Goal: Task Accomplishment & Management: Use online tool/utility

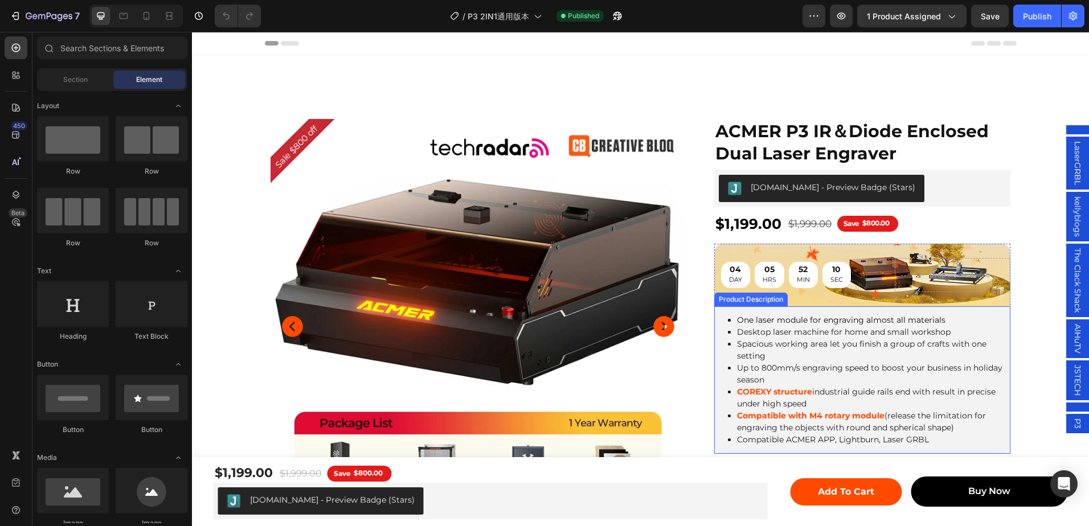
scroll to position [285, 0]
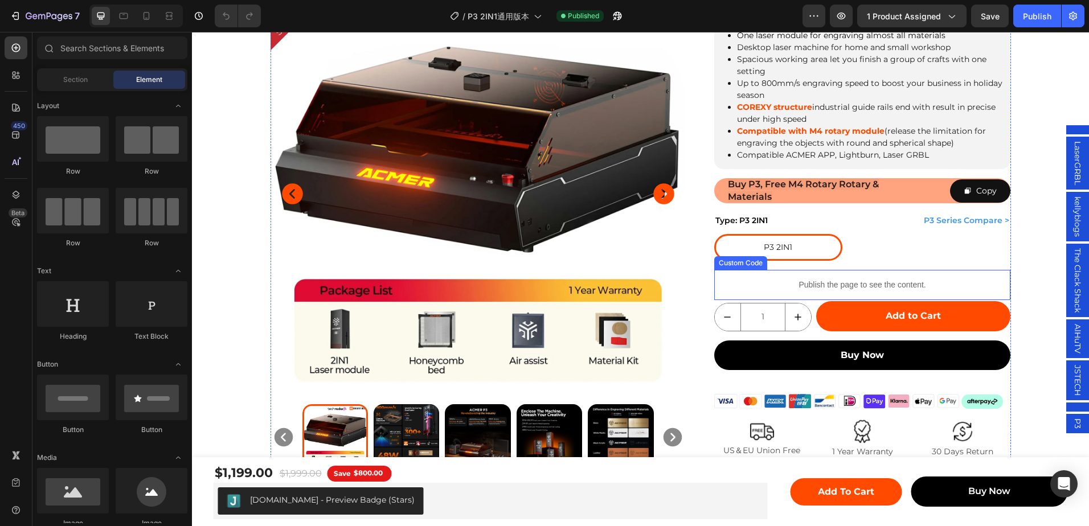
click at [830, 279] on p "Publish the page to see the content." at bounding box center [862, 285] width 297 height 12
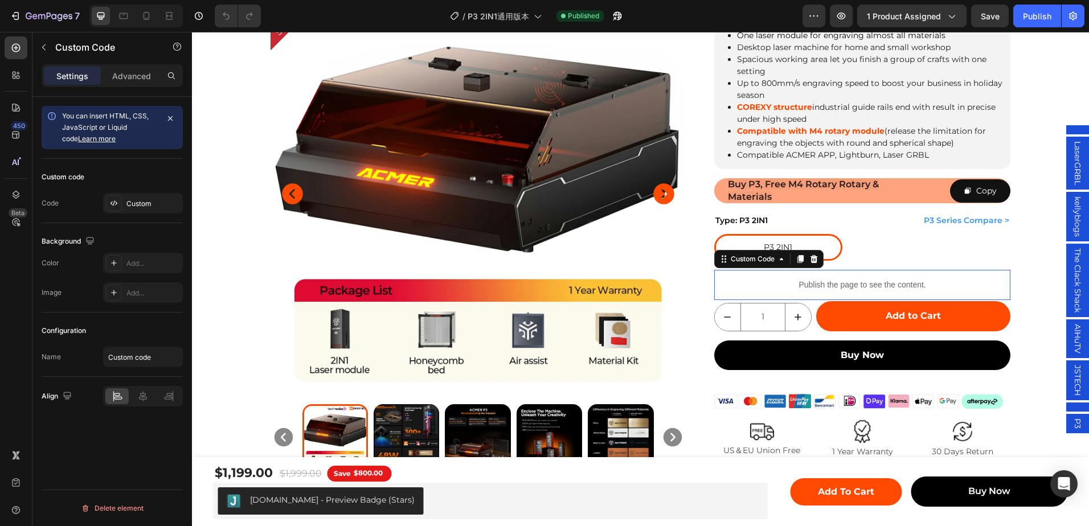
click at [830, 279] on p "Publish the page to see the content." at bounding box center [862, 285] width 297 height 12
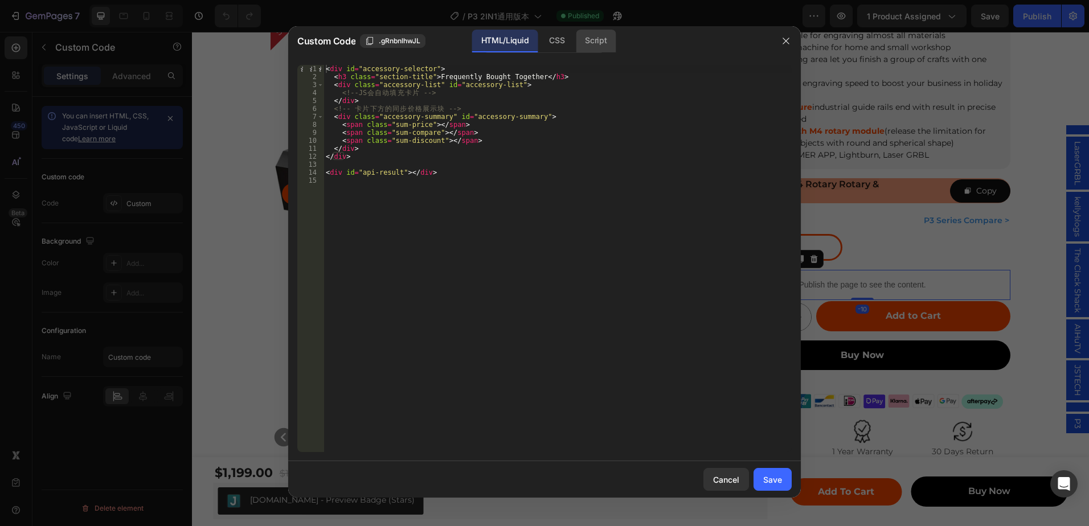
click at [584, 39] on div "Script" at bounding box center [596, 41] width 40 height 23
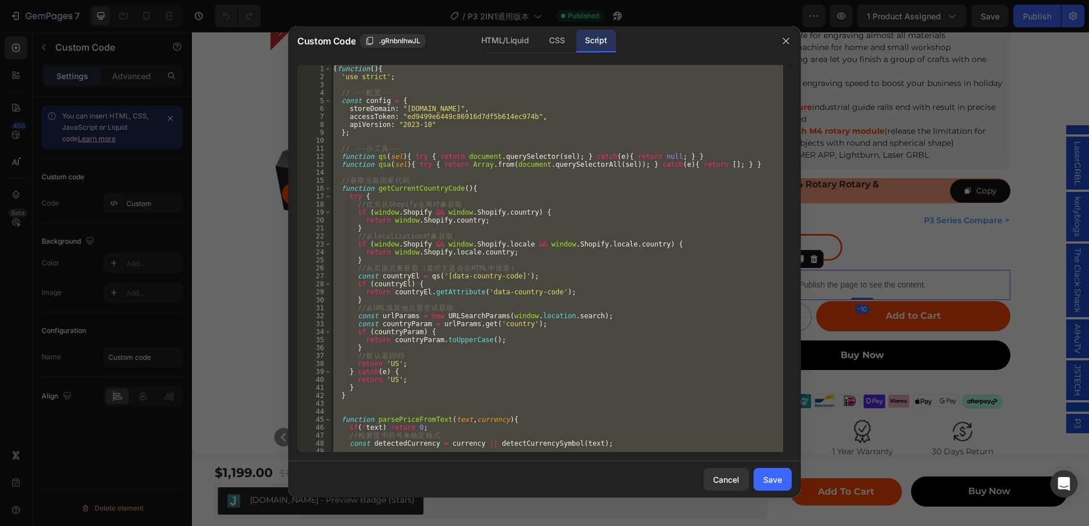
click at [586, 204] on div "( function ( ) { 'use strict' ; // --- 配 置 --- const config = { storeDomain : "…" at bounding box center [557, 258] width 452 height 387
type textarea "// 优先从 Shopify 全局对象获取"
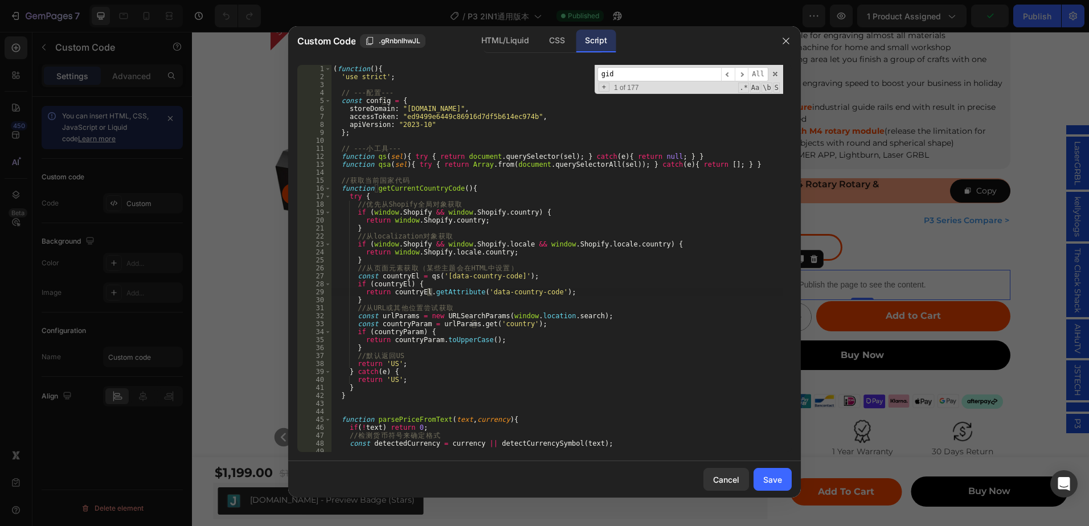
scroll to position [7128, 0]
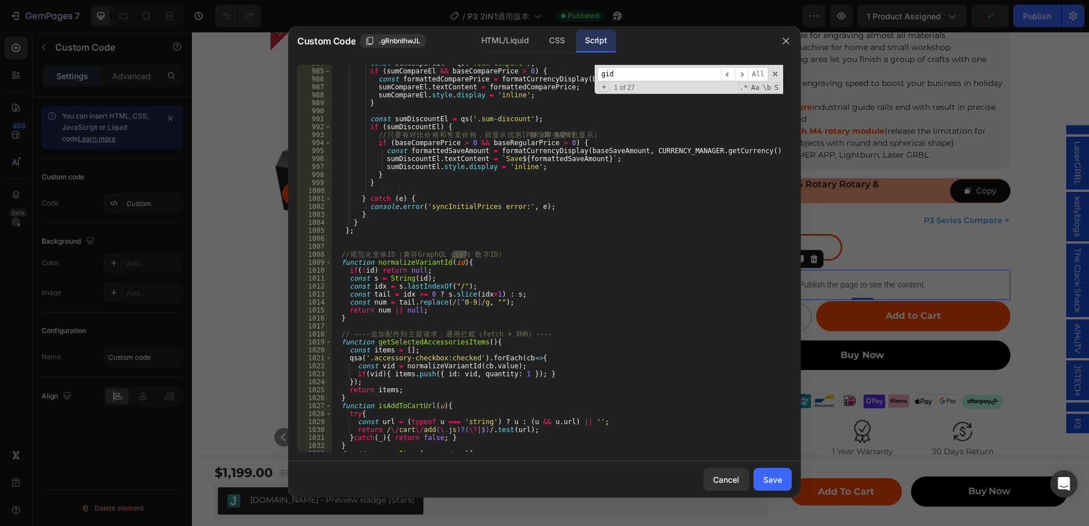
type input "gid"
click at [751, 92] on div "gid ​ ​ All Replace All + 1 of 27 .* Aa \b S" at bounding box center [689, 79] width 189 height 29
click at [745, 84] on span ".*" at bounding box center [743, 88] width 10 height 10
drag, startPoint x: 759, startPoint y: 84, endPoint x: 766, endPoint y: 87, distance: 7.2
click at [760, 84] on span "Aa" at bounding box center [755, 88] width 10 height 10
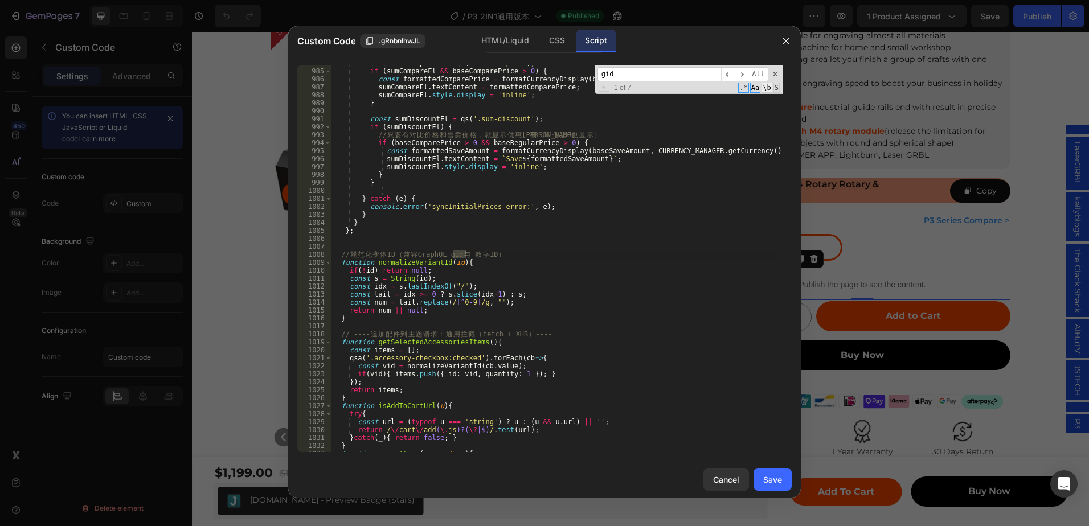
click at [766, 87] on span "\b" at bounding box center [767, 88] width 10 height 10
click at [741, 70] on span "​" at bounding box center [742, 74] width 14 height 14
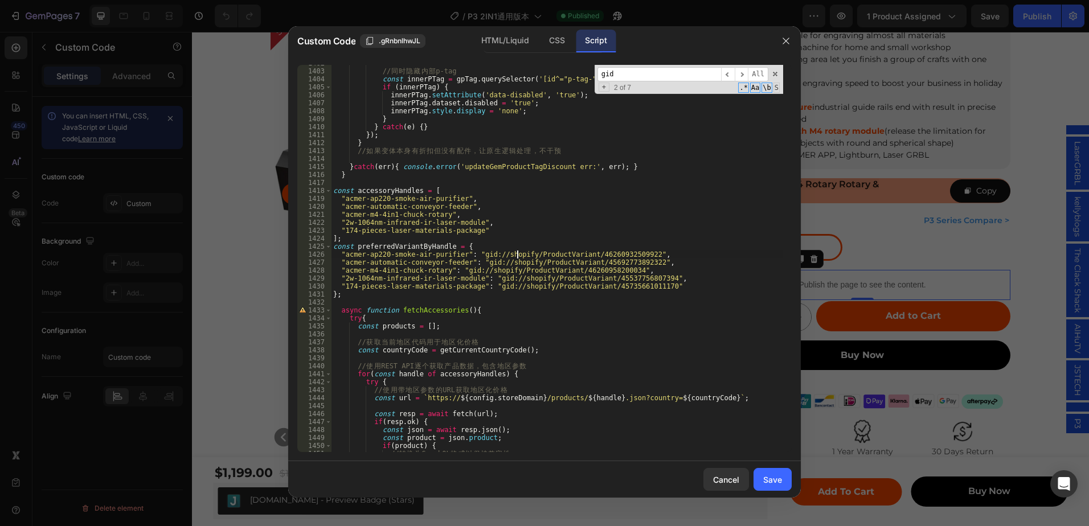
click at [517, 252] on div "// 同 时 隐 藏 内 部 p-tag const innerPTag = gpTag . querySelector ( '[id^="p-tag-"]'…" at bounding box center [557, 260] width 452 height 403
drag, startPoint x: 660, startPoint y: 279, endPoint x: 341, endPoint y: 279, distance: 319.1
click at [341, 279] on div "// 同 时 隐 藏 内 部 p-tag const innerPTag = gpTag . querySelector ( '[id^="p-tag-"]'…" at bounding box center [557, 260] width 452 height 403
click at [523, 270] on div "// 同 时 隐 藏 内 部 p-tag const innerPTag = gpTag . querySelector ( '[id^="p-tag-"]'…" at bounding box center [557, 260] width 452 height 403
drag, startPoint x: 474, startPoint y: 224, endPoint x: 347, endPoint y: 221, distance: 127.1
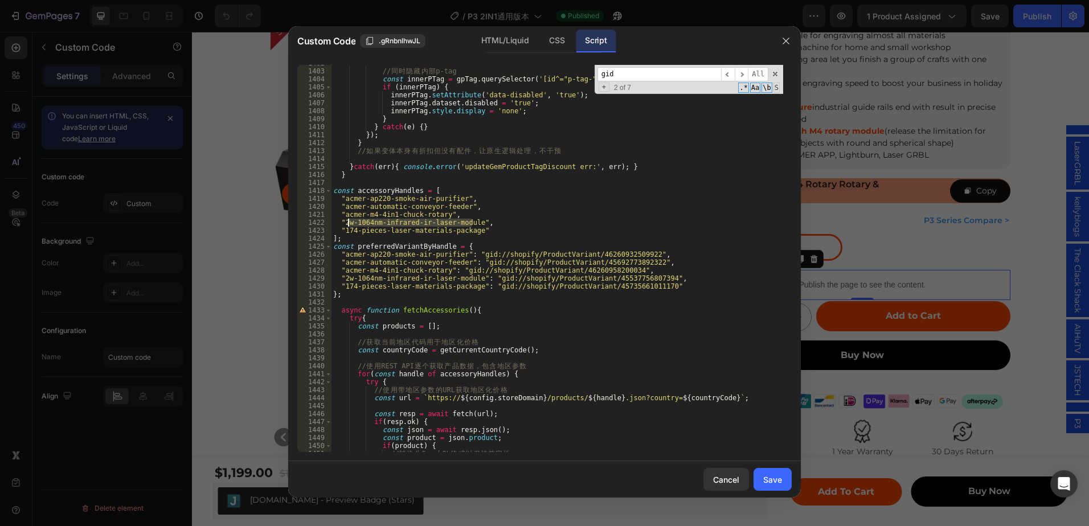
click at [347, 221] on div "// 同 时 隐 藏 内 部 p-tag const innerPTag = gpTag . querySelector ( '[id^="p-tag-"]'…" at bounding box center [557, 260] width 452 height 403
click at [345, 227] on div "// 同 时 隐 藏 内 部 p-tag const innerPTag = gpTag . querySelector ( '[id^="p-tag-"]'…" at bounding box center [557, 260] width 452 height 403
drag, startPoint x: 346, startPoint y: 224, endPoint x: 472, endPoint y: 222, distance: 125.9
click at [472, 222] on div "// 同 时 隐 藏 内 部 p-tag const innerPTag = gpTag . querySelector ( '[id^="p-tag-"]'…" at bounding box center [557, 260] width 452 height 403
paste textarea "48w-diode-laser-module-upgrade-kit"
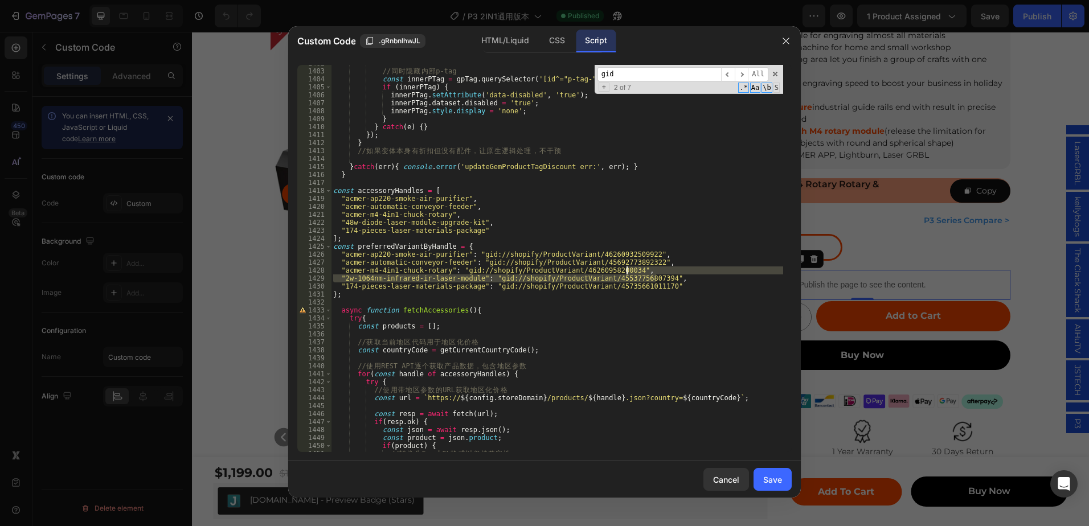
drag, startPoint x: 660, startPoint y: 278, endPoint x: 663, endPoint y: 271, distance: 7.4
click at [663, 271] on div "// 同 时 隐 藏 内 部 p-tag const innerPTag = gpTag . querySelector ( '[id^="p-tag-"]'…" at bounding box center [557, 260] width 452 height 403
click at [340, 276] on div "// 同 时 隐 藏 内 部 p-tag const innerPTag = gpTag . querySelector ( '[id^="p-tag-"]'…" at bounding box center [557, 258] width 452 height 387
click at [342, 277] on div "// 同 时 隐 藏 内 部 p-tag const innerPTag = gpTag . querySelector ( '[id^="p-tag-"]'…" at bounding box center [557, 260] width 452 height 403
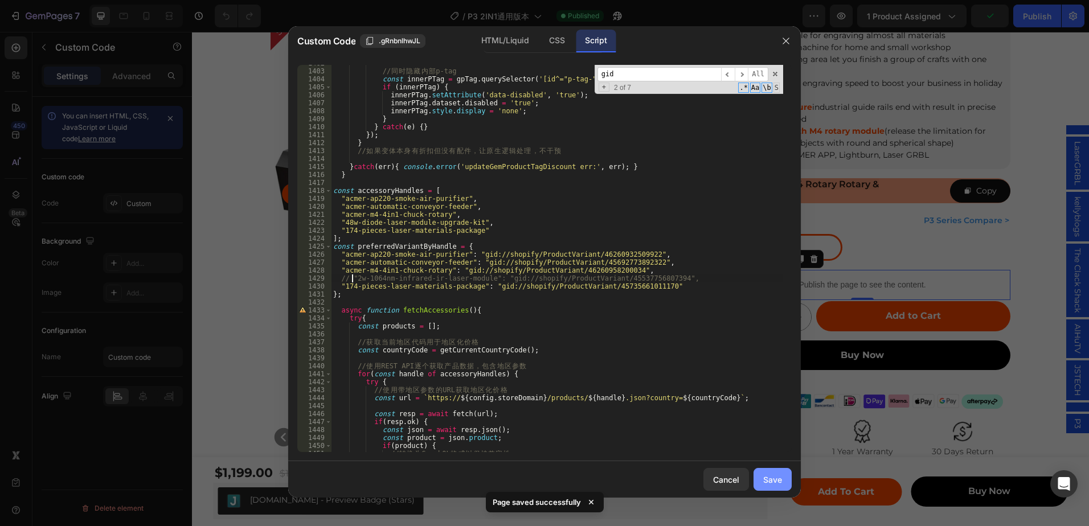
type textarea "// "2w-1064nm-infrared-ir-laser-module": "gid://shopify/ProductVariant/45537756…"
click at [765, 480] on div "Save" at bounding box center [772, 480] width 19 height 12
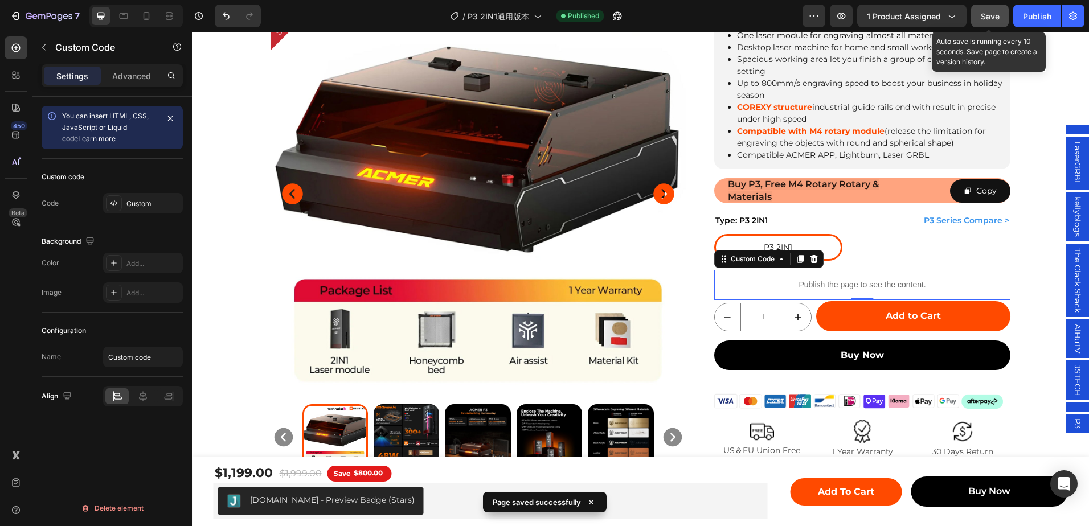
click at [981, 21] on span "Save" at bounding box center [990, 16] width 19 height 10
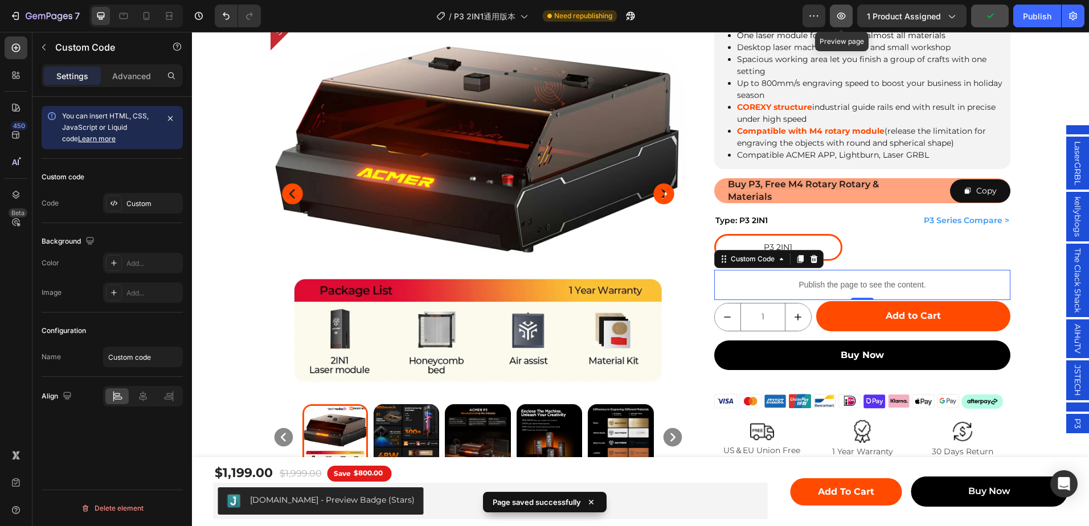
click at [844, 13] on icon "button" at bounding box center [842, 16] width 9 height 7
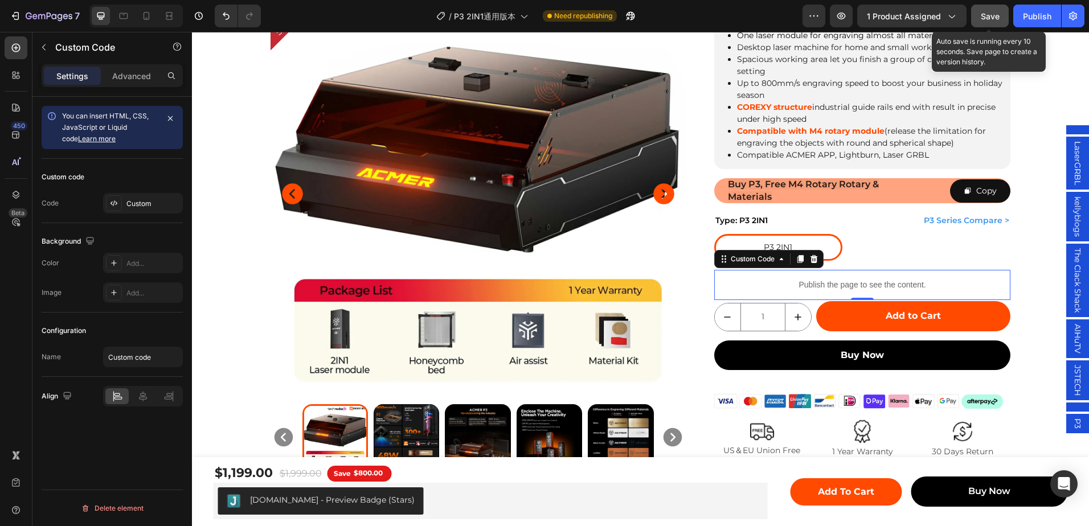
click at [992, 17] on span "Save" at bounding box center [990, 16] width 19 height 10
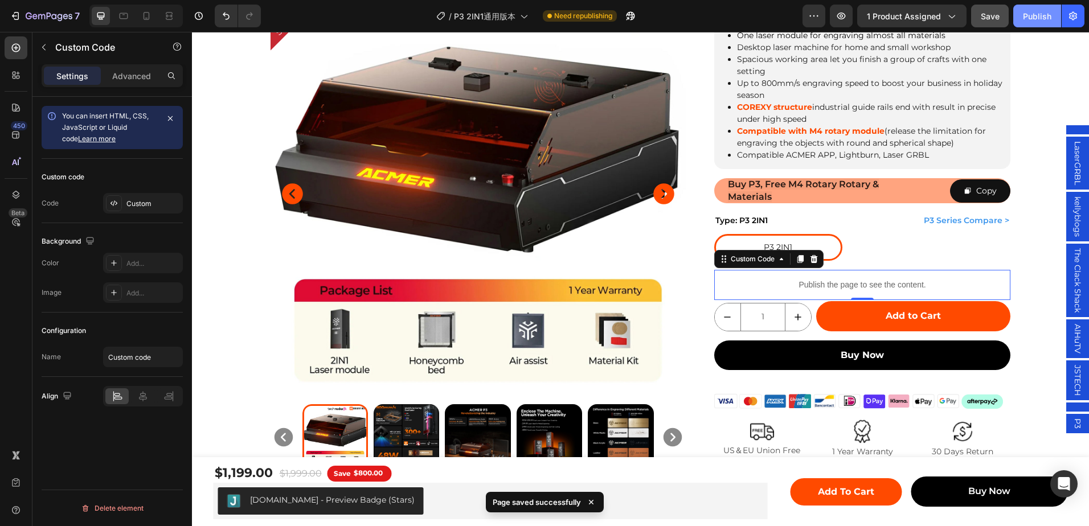
click at [1039, 9] on button "Publish" at bounding box center [1038, 16] width 48 height 23
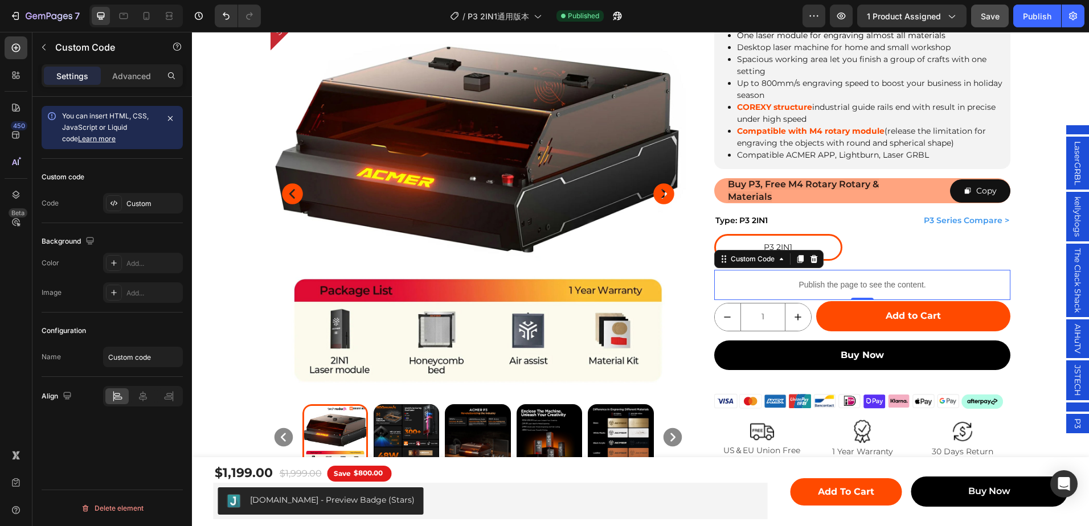
click at [855, 284] on p "Publish the page to see the content." at bounding box center [862, 285] width 297 height 12
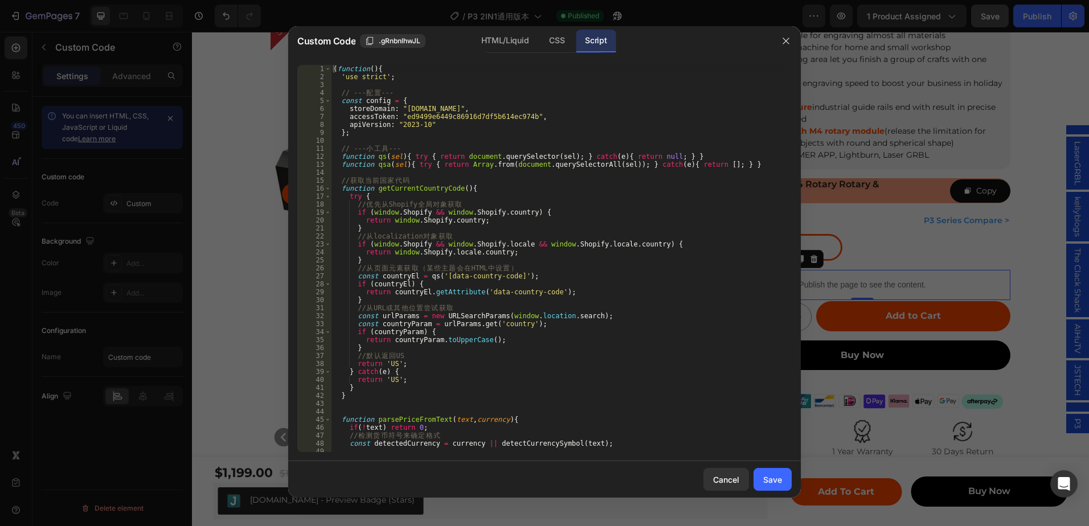
type textarea "if (window.Shopify && [DOMAIN_NAME]) {"
click at [556, 217] on div "( function ( ) { 'use strict' ; // --- 配 置 --- const config = { storeDomain : "…" at bounding box center [557, 266] width 452 height 403
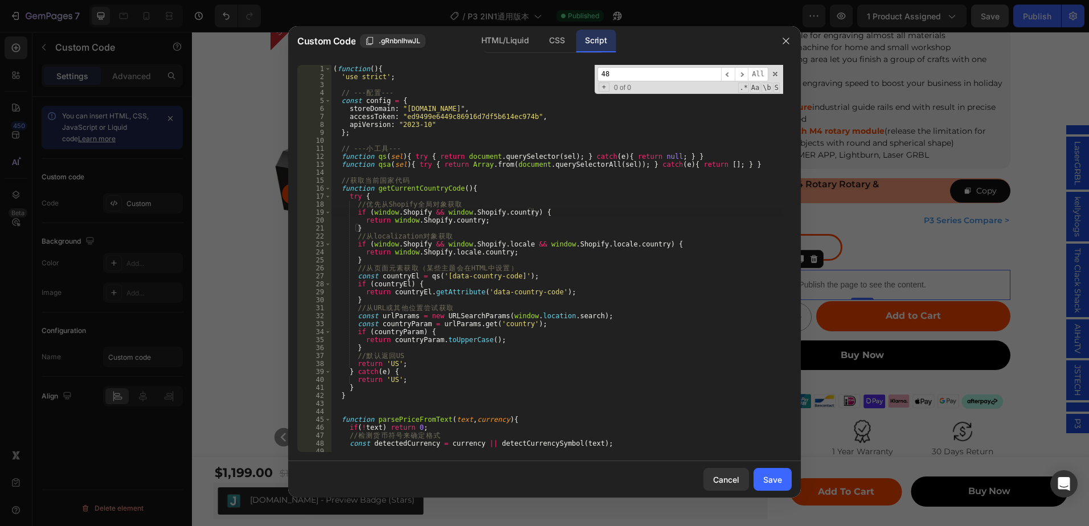
scroll to position [10092, 0]
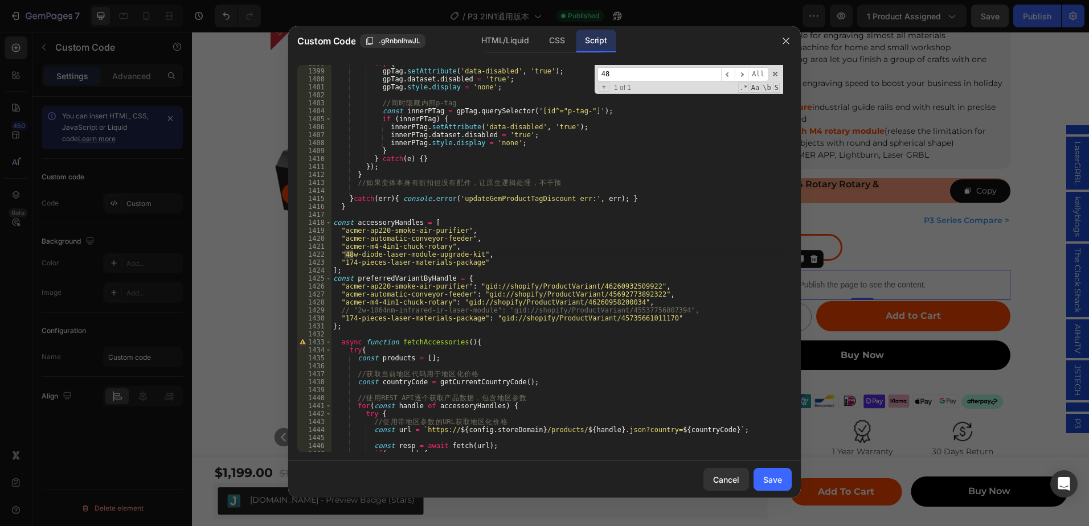
type input "48W"
type textarea ""48w-diode-laser-module-upgrade-kit","
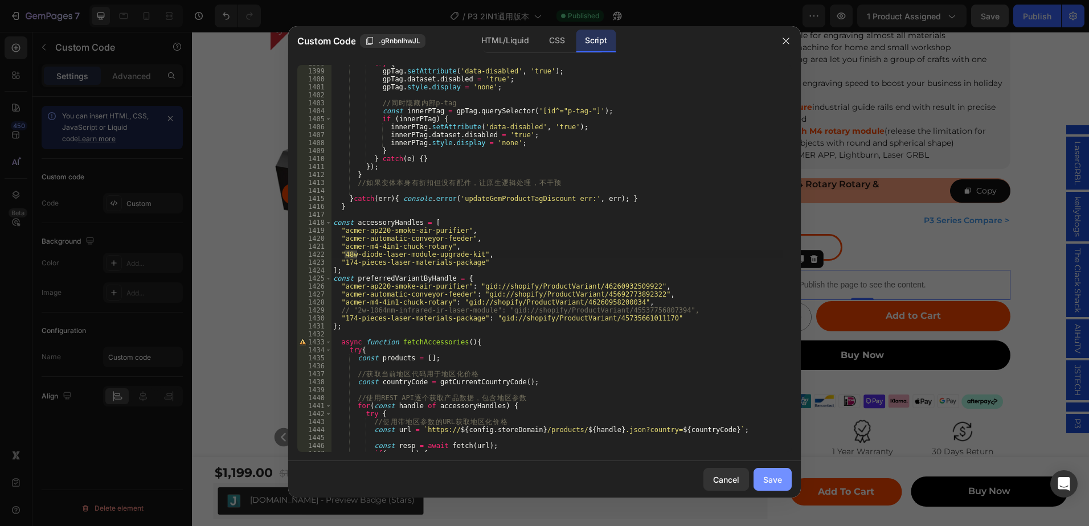
click at [779, 479] on div "Save" at bounding box center [772, 480] width 19 height 12
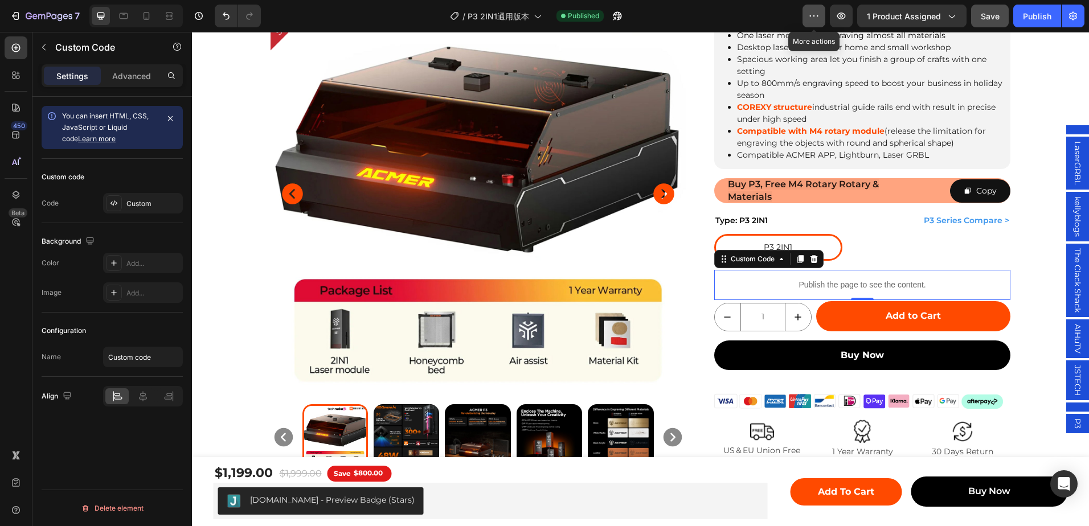
click at [816, 5] on button "button" at bounding box center [814, 16] width 23 height 23
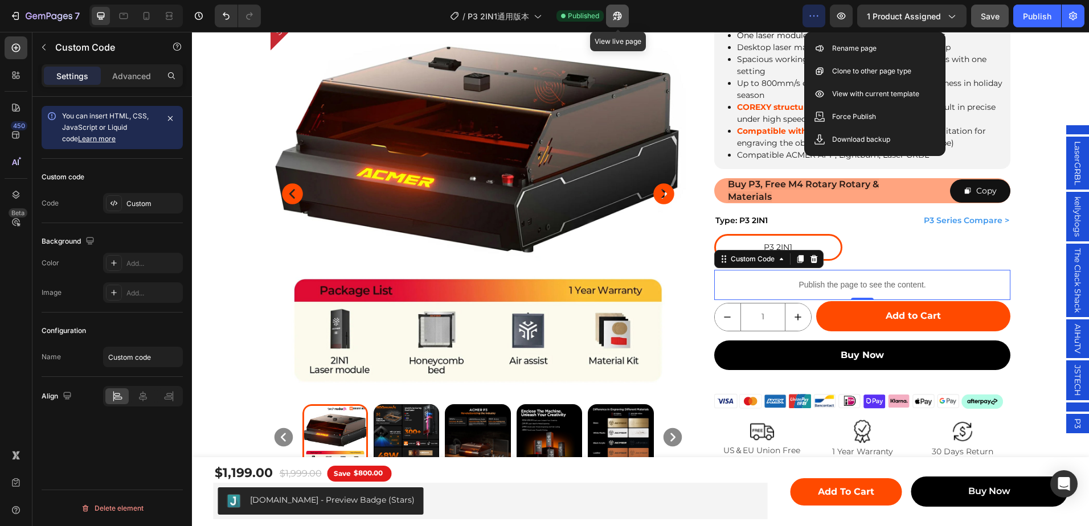
click at [617, 15] on icon "button" at bounding box center [617, 15] width 11 height 11
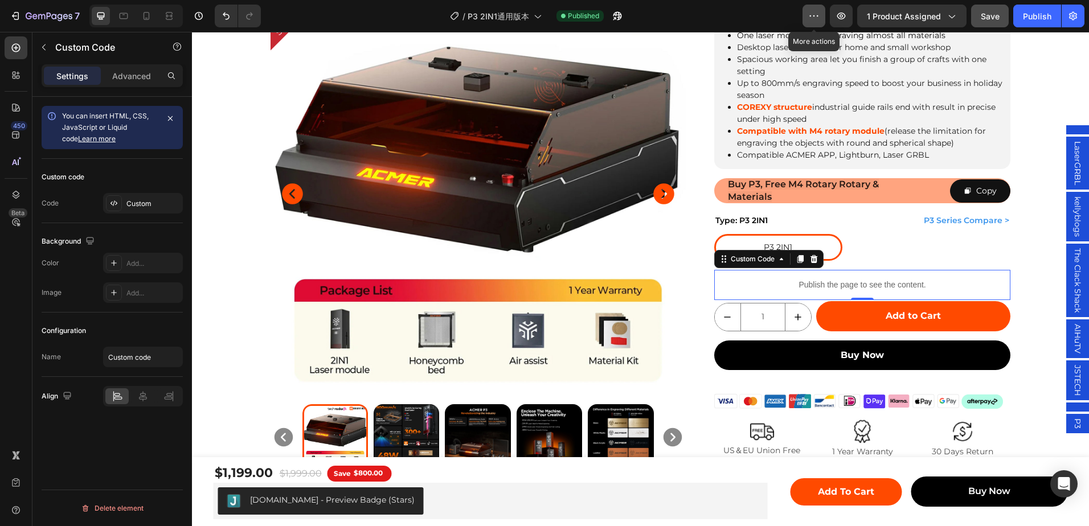
click at [811, 10] on icon "button" at bounding box center [814, 15] width 11 height 11
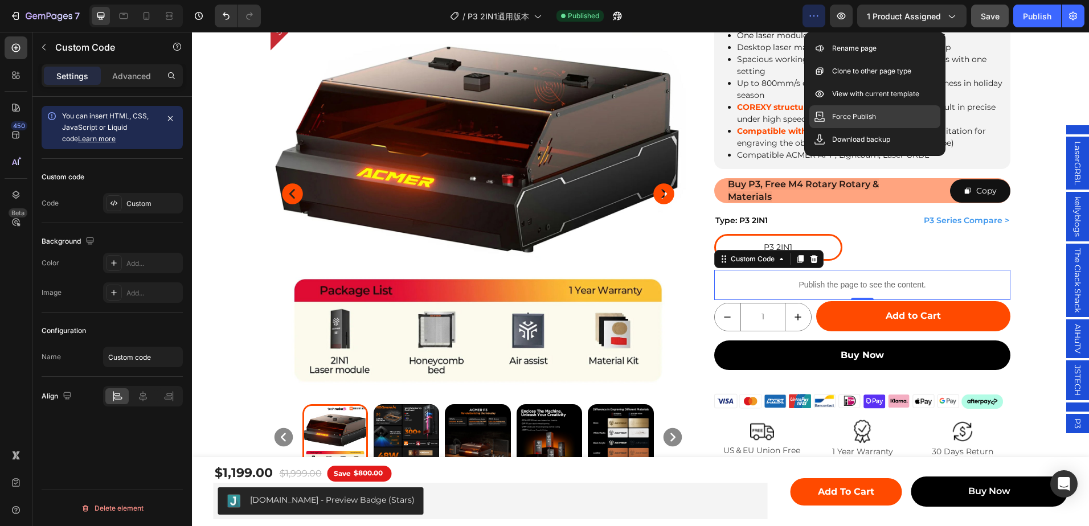
click at [858, 122] on p "Force Publish" at bounding box center [854, 116] width 44 height 11
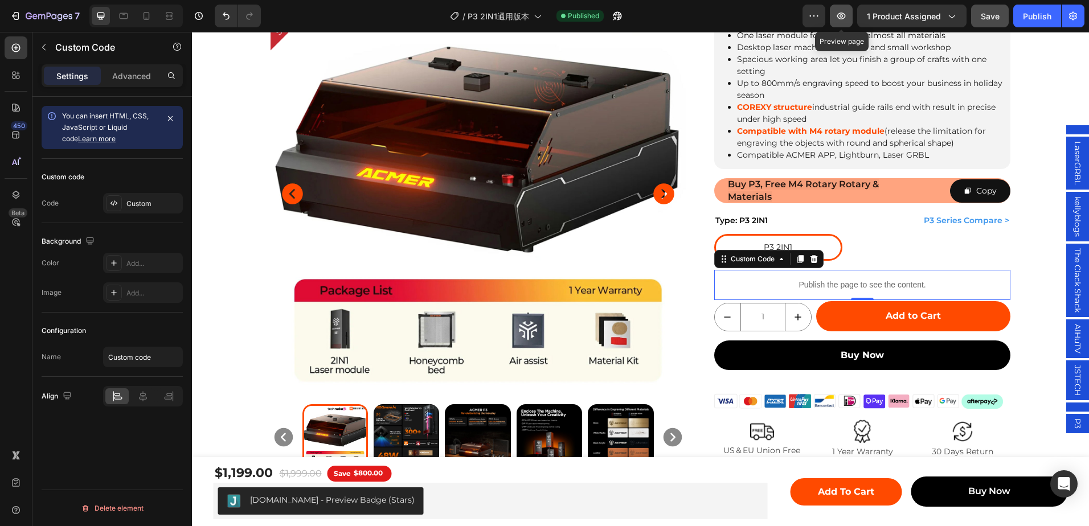
click at [846, 14] on icon "button" at bounding box center [841, 15] width 11 height 11
click at [866, 276] on div "Publish the page to see the content." at bounding box center [862, 285] width 297 height 30
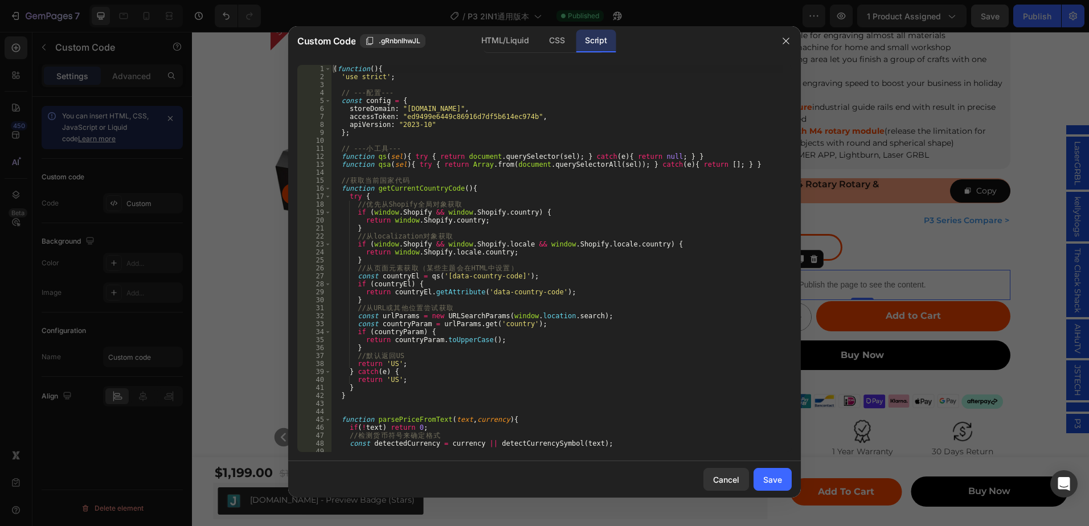
click at [671, 142] on div "( function ( ) { 'use strict' ; // --- 配 置 --- const config = { storeDomain : "…" at bounding box center [557, 266] width 452 height 403
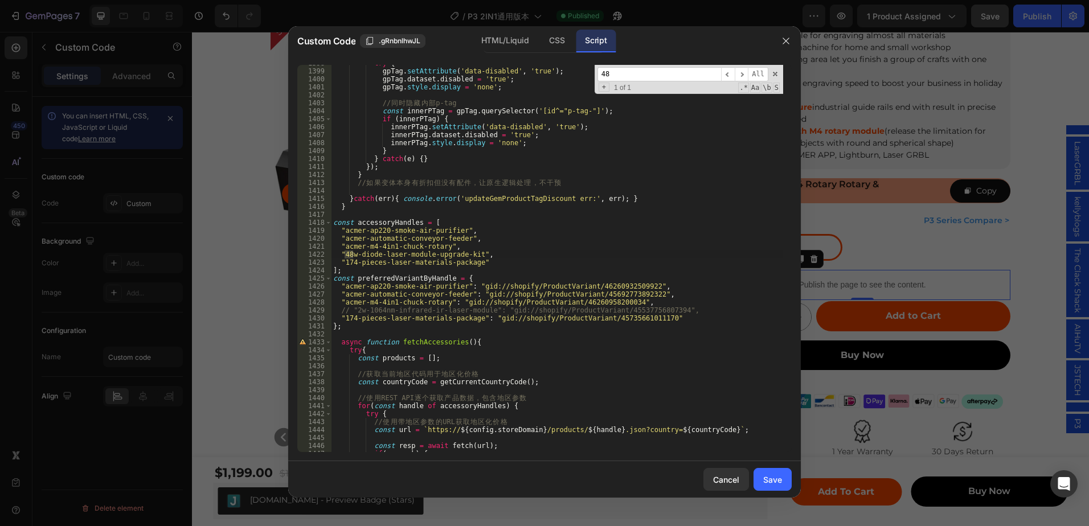
type input "48"
click at [378, 263] on div "try { gpTag . setAttribute ( 'data-disabled' , 'true' ) ; gpTag . dataset . dis…" at bounding box center [557, 260] width 452 height 403
click at [414, 256] on div "try { gpTag . setAttribute ( 'data-disabled' , 'true' ) ; gpTag . dataset . dis…" at bounding box center [557, 260] width 452 height 403
drag, startPoint x: 514, startPoint y: 262, endPoint x: 580, endPoint y: 304, distance: 78.4
click at [515, 263] on div "try { gpTag . setAttribute ( 'data-disabled' , 'true' ) ; gpTag . dataset . dis…" at bounding box center [557, 260] width 452 height 403
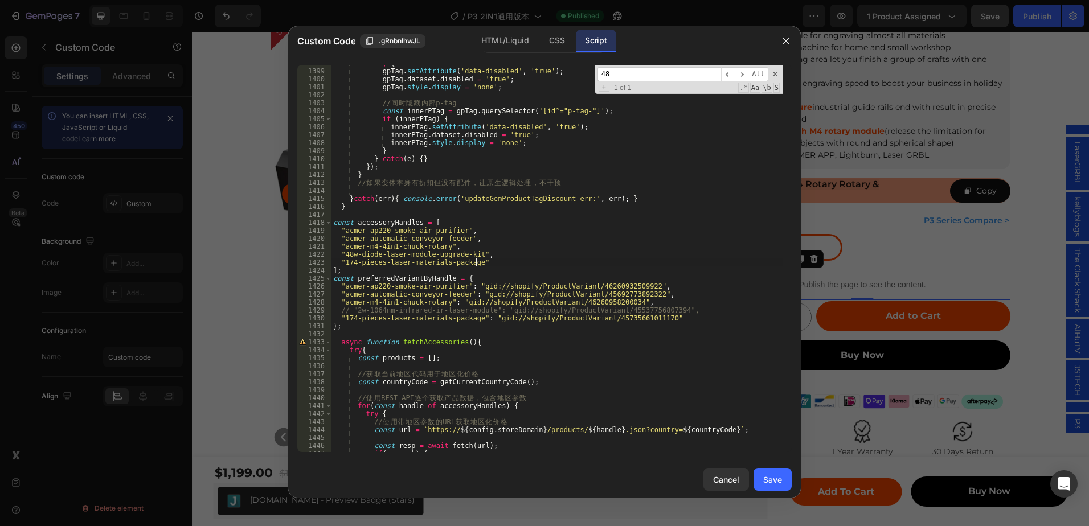
click at [670, 316] on div "try { gpTag . setAttribute ( 'data-disabled' , 'true' ) ; gpTag . dataset . dis…" at bounding box center [557, 260] width 452 height 403
click at [668, 311] on div "try { gpTag . setAttribute ( 'data-disabled' , 'true' ) ; gpTag . dataset . dis…" at bounding box center [557, 260] width 452 height 403
type textarea "// "2w-1064nm-infrared-ir-laser-module": "gid://shopify/ProductVariant/45537756…"
drag, startPoint x: 767, startPoint y: 473, endPoint x: 787, endPoint y: 464, distance: 22.2
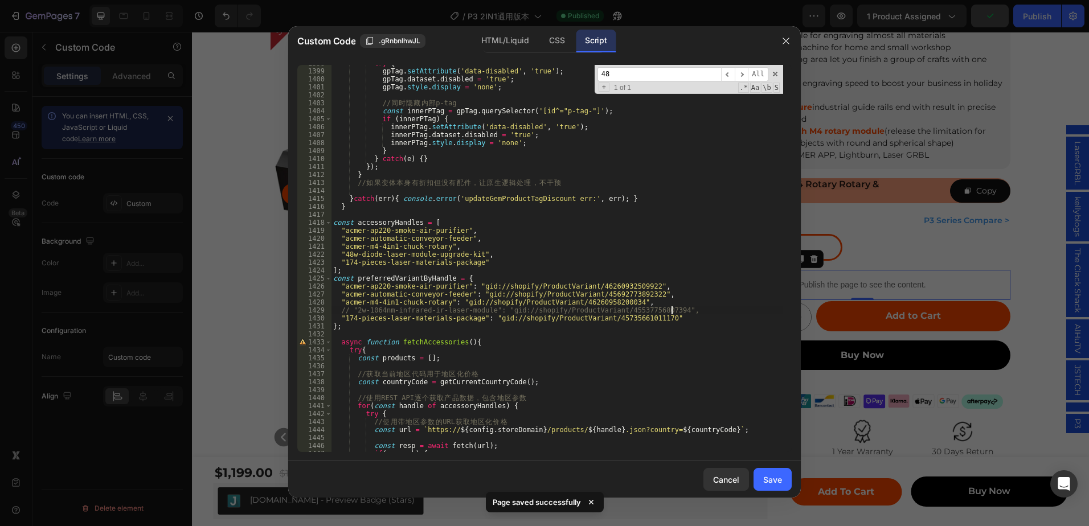
click at [767, 474] on div "Save" at bounding box center [772, 480] width 19 height 12
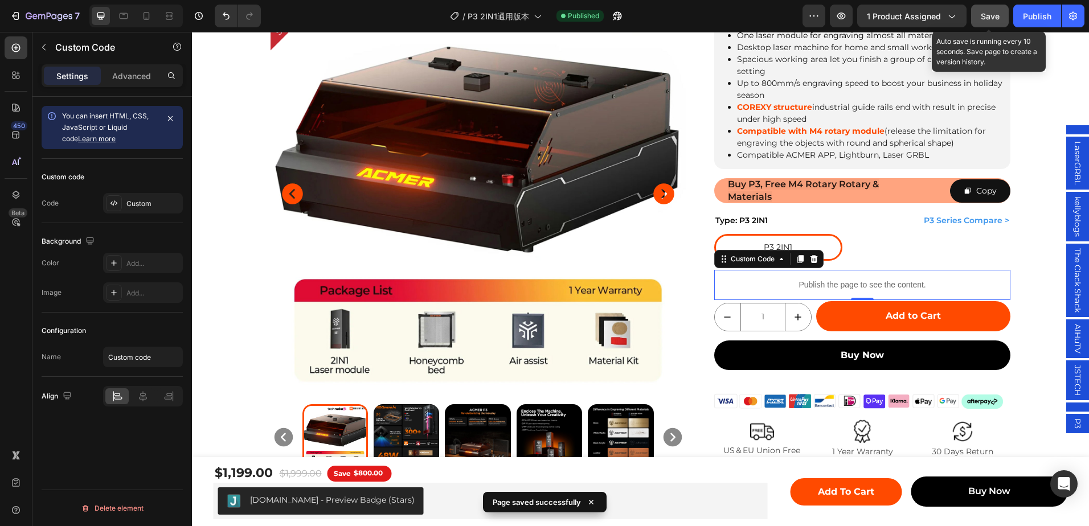
click at [995, 13] on span "Save" at bounding box center [990, 16] width 19 height 10
click at [981, 17] on button "Save" at bounding box center [990, 16] width 38 height 23
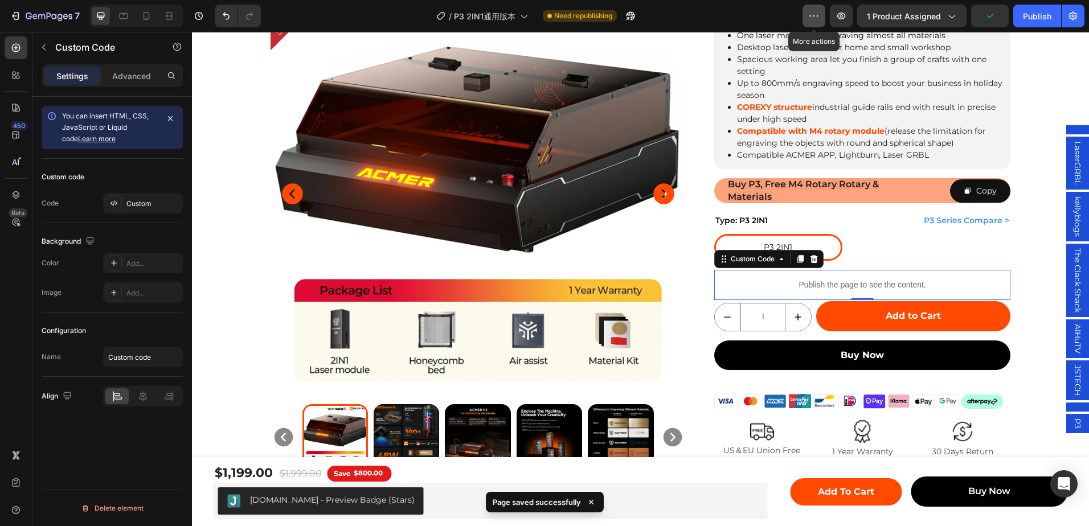
click at [816, 20] on icon "button" at bounding box center [814, 15] width 11 height 11
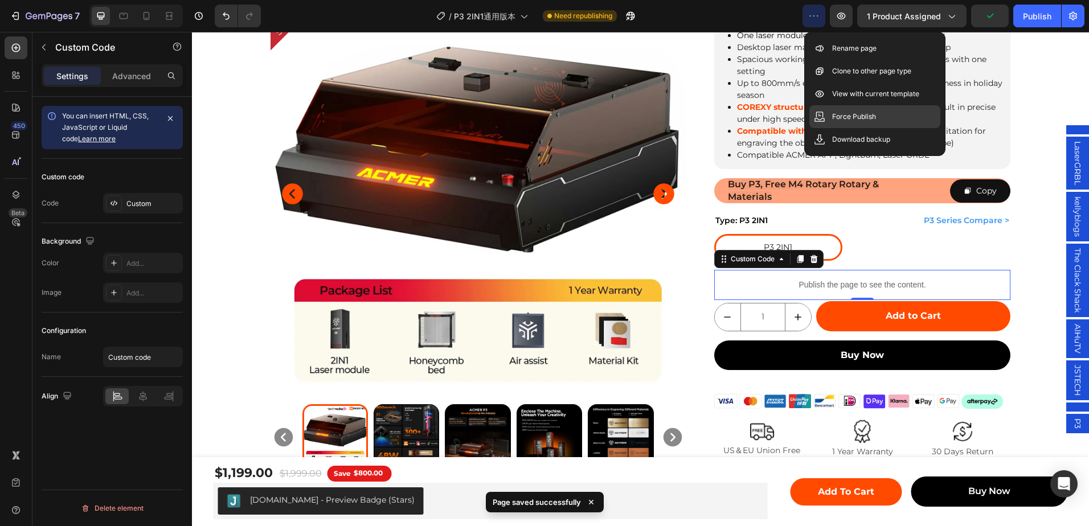
click at [850, 113] on p "Force Publish" at bounding box center [854, 116] width 44 height 11
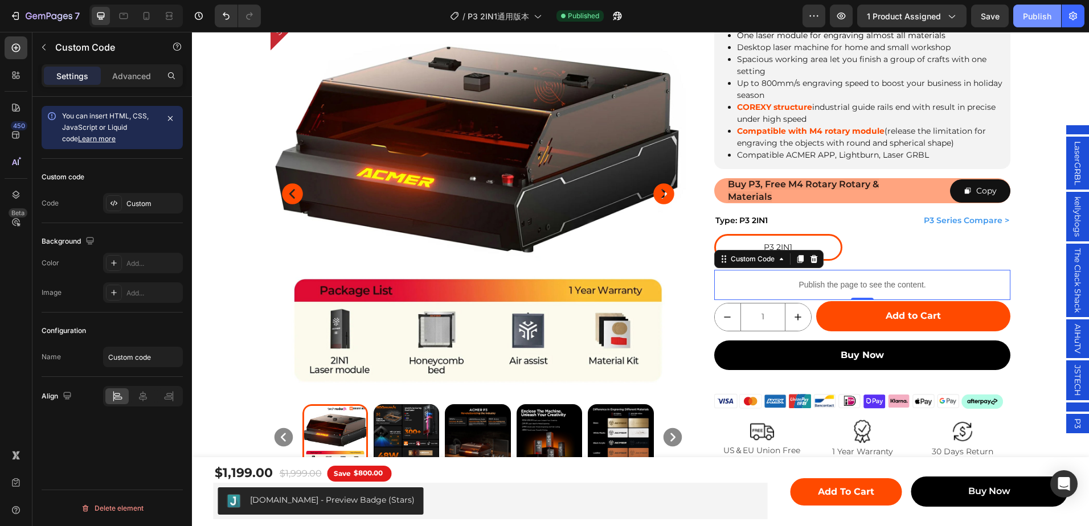
click at [1043, 19] on div "Publish" at bounding box center [1037, 16] width 28 height 12
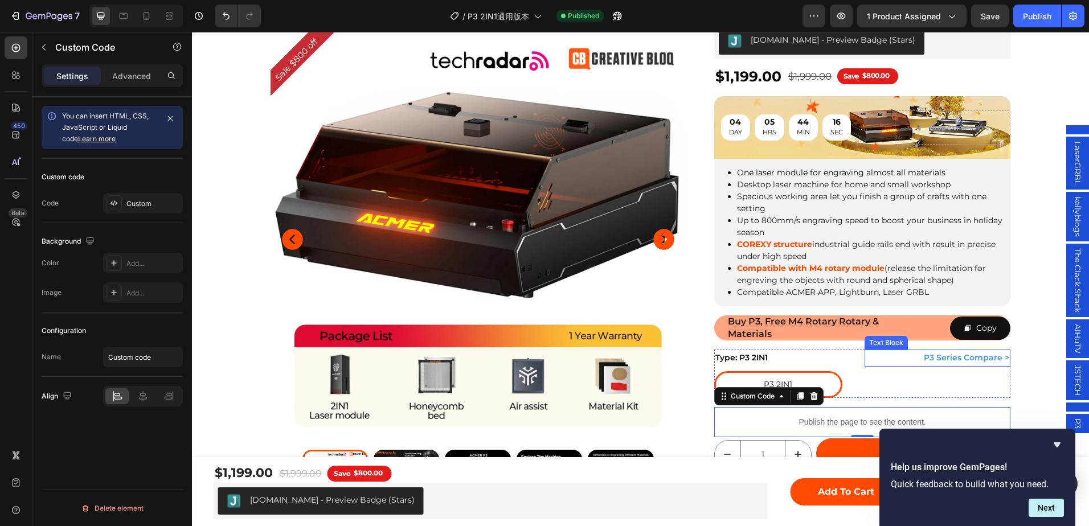
scroll to position [114, 0]
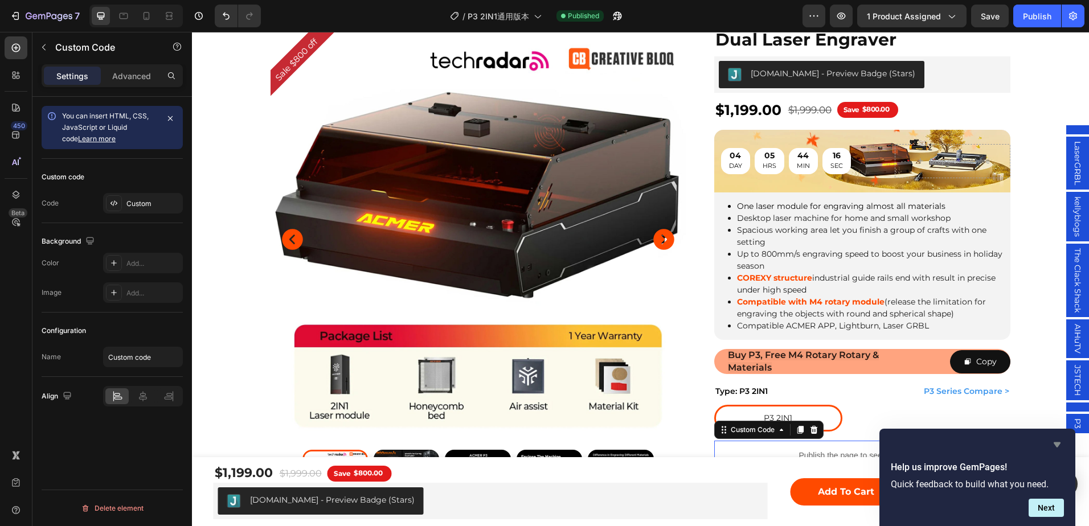
click at [1055, 444] on icon "Hide survey" at bounding box center [1057, 445] width 7 height 5
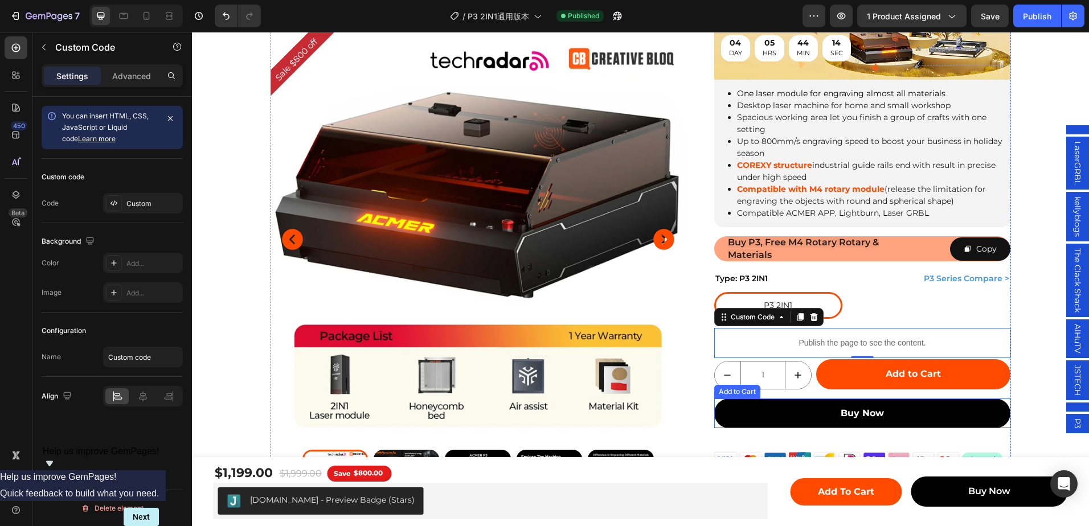
scroll to position [228, 0]
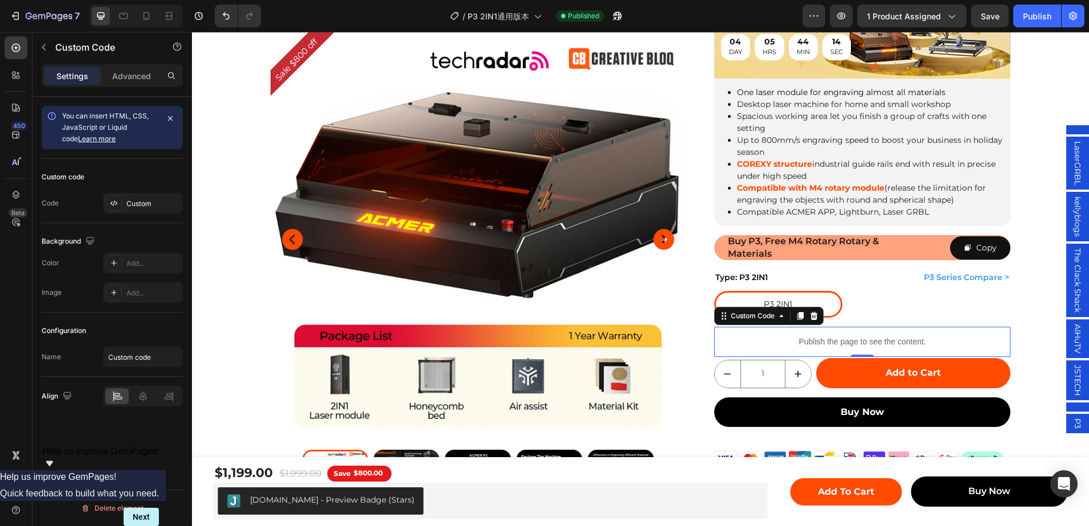
click at [881, 344] on p "Publish the page to see the content." at bounding box center [862, 342] width 297 height 12
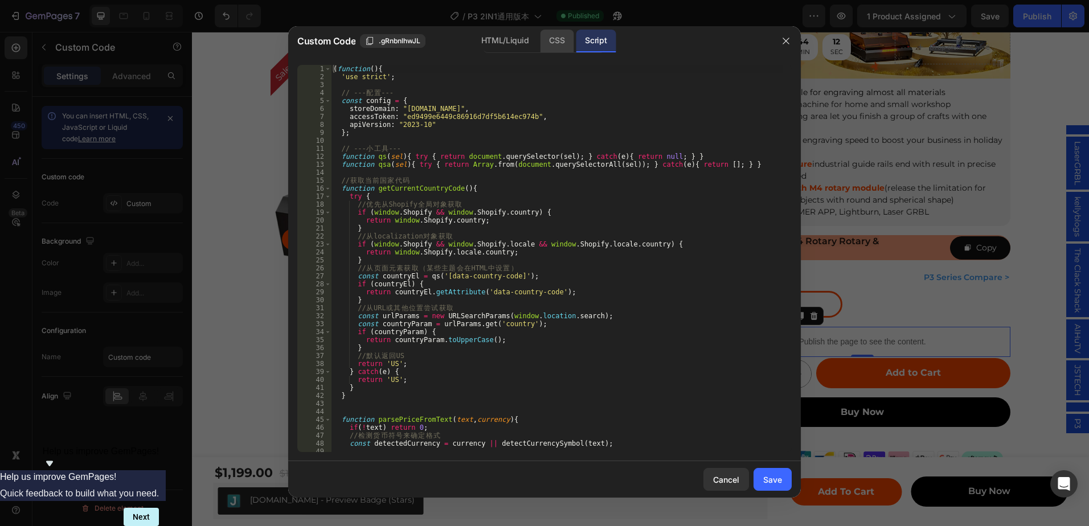
click at [553, 37] on div "CSS" at bounding box center [557, 41] width 34 height 23
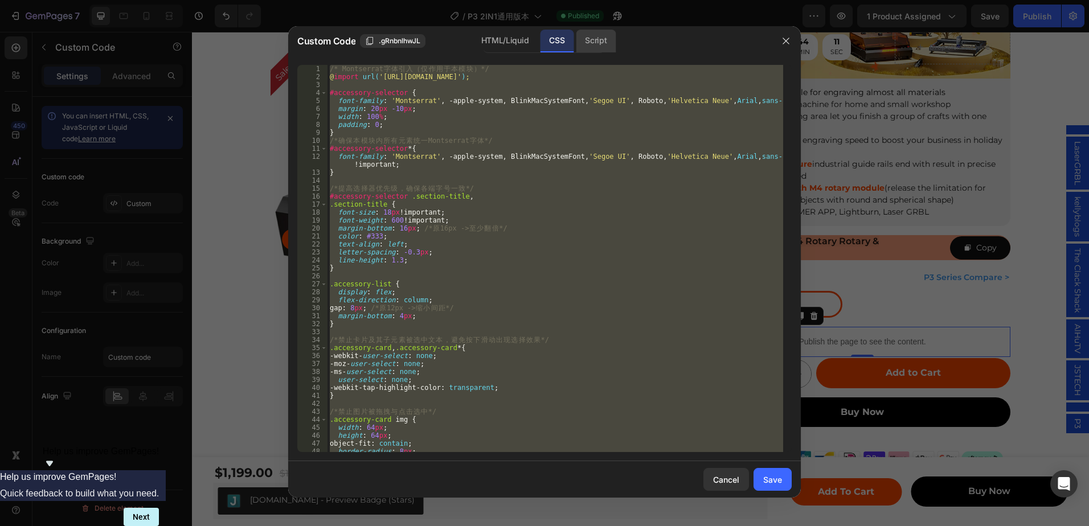
click at [595, 43] on div "Script" at bounding box center [596, 41] width 40 height 23
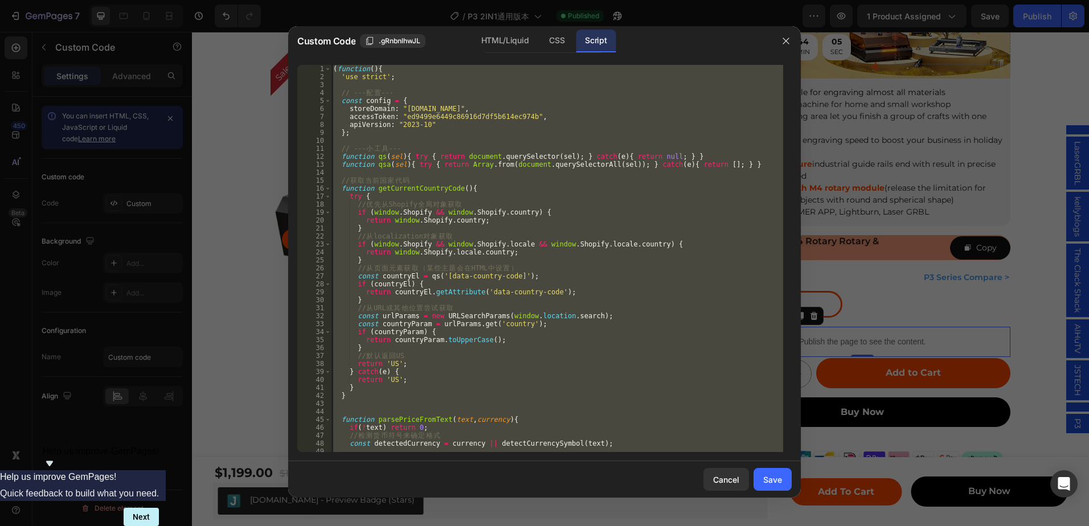
click at [646, 135] on div "( function ( ) { 'use strict' ; // --- 配 置 --- const config = { storeDomain : "…" at bounding box center [557, 258] width 452 height 387
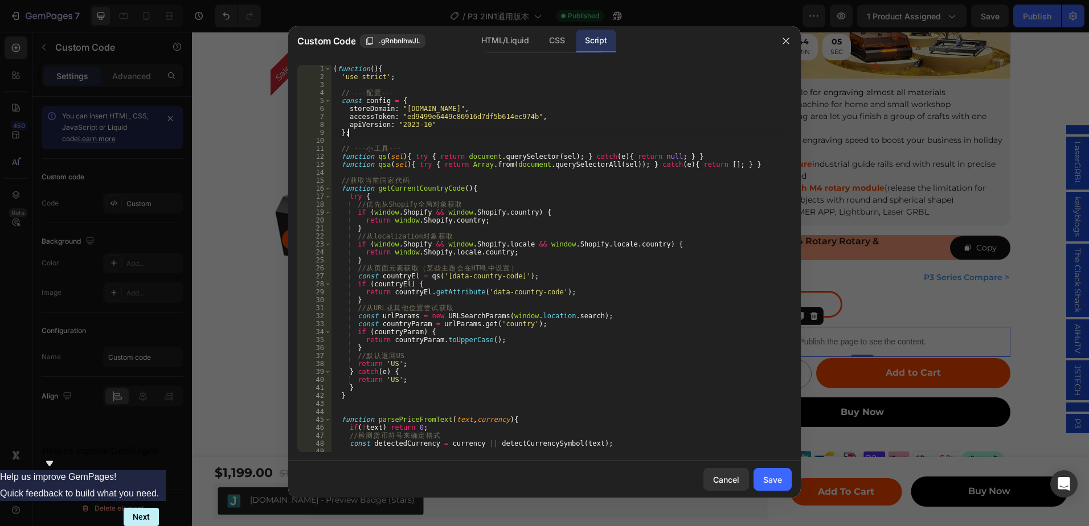
type textarea "};"
click at [786, 40] on icon "button" at bounding box center [786, 40] width 9 height 9
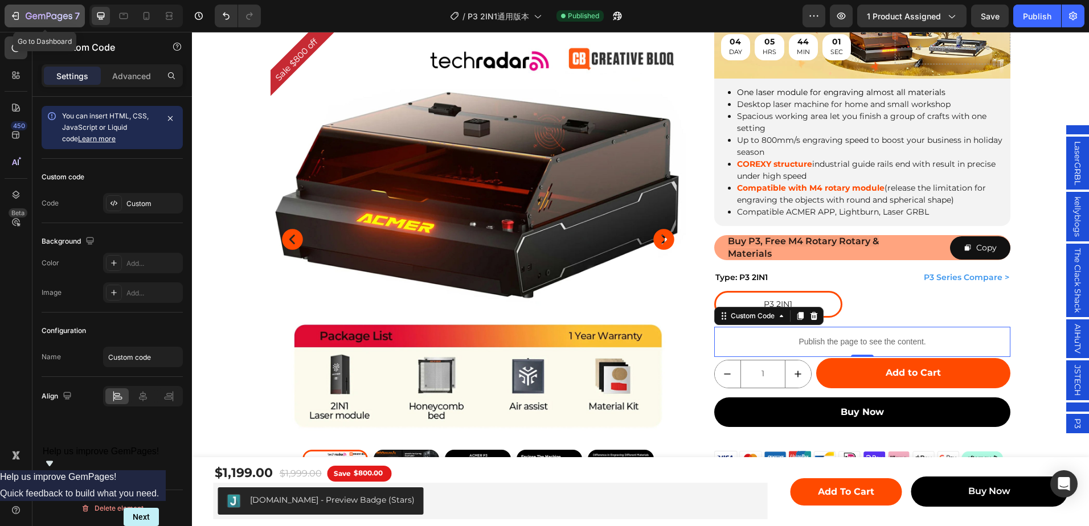
click at [36, 16] on icon "button" at bounding box center [34, 16] width 5 height 5
